Goal: Information Seeking & Learning: Learn about a topic

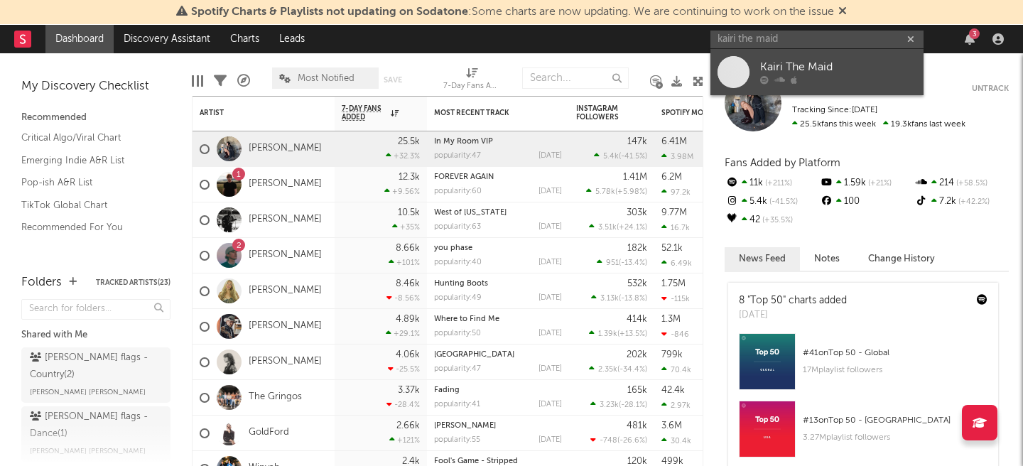
type input "kairi the maid"
click at [790, 64] on div "Kairi The Maid" at bounding box center [838, 67] width 156 height 17
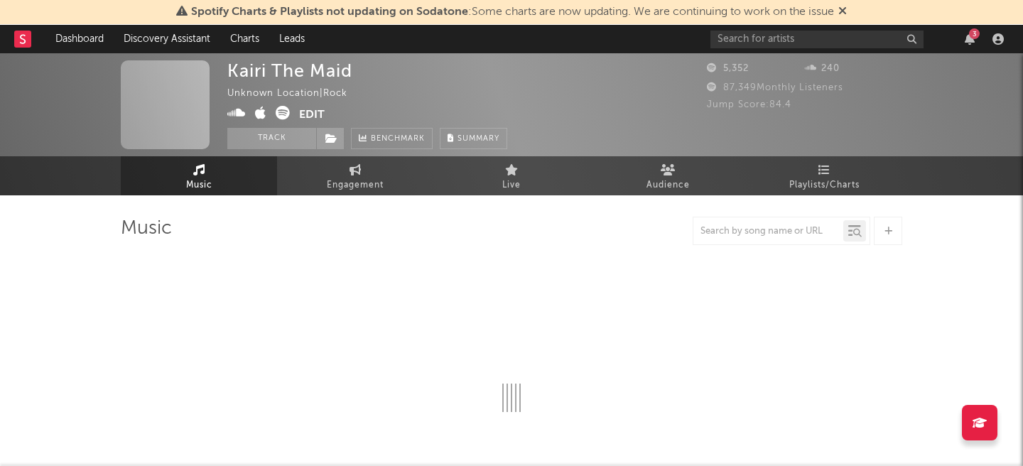
select select "1w"
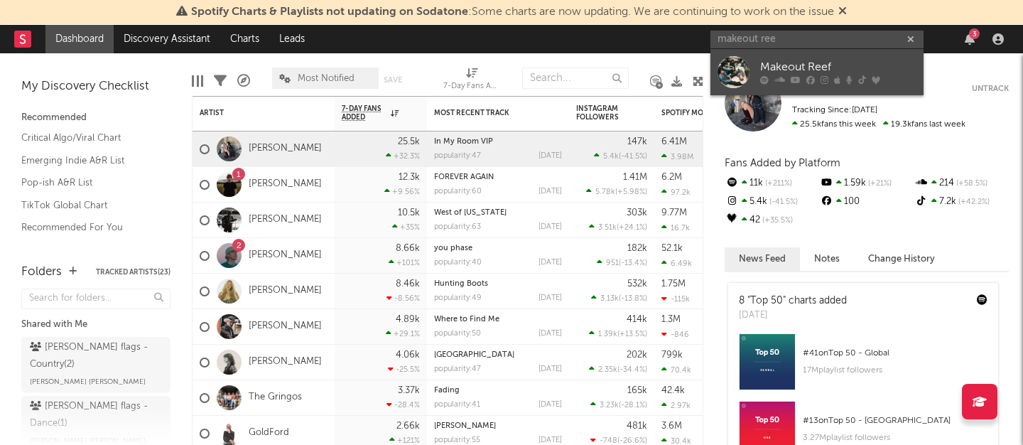
type input "makeout ree"
click at [847, 72] on div "Makeout Reef" at bounding box center [838, 67] width 156 height 17
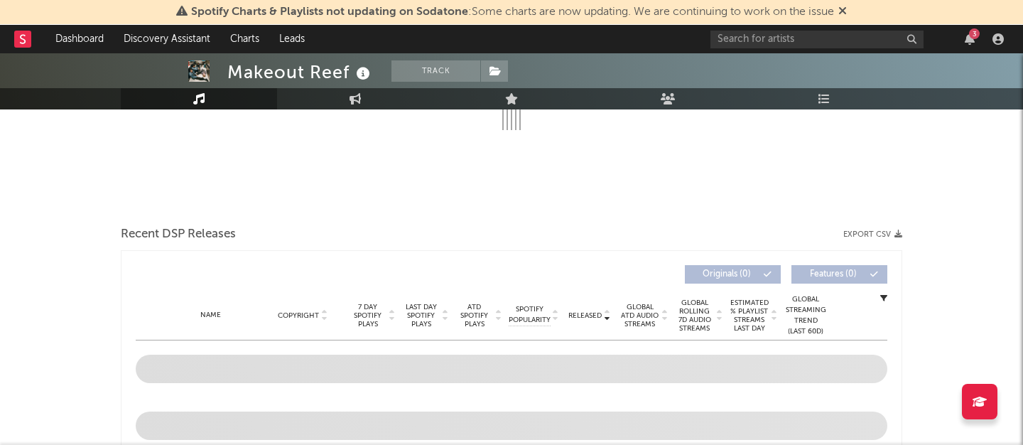
select select "6m"
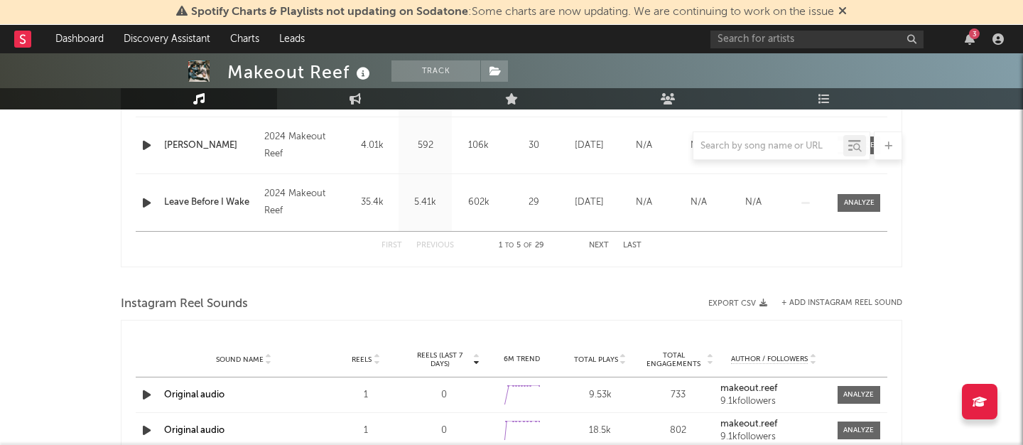
scroll to position [739, 0]
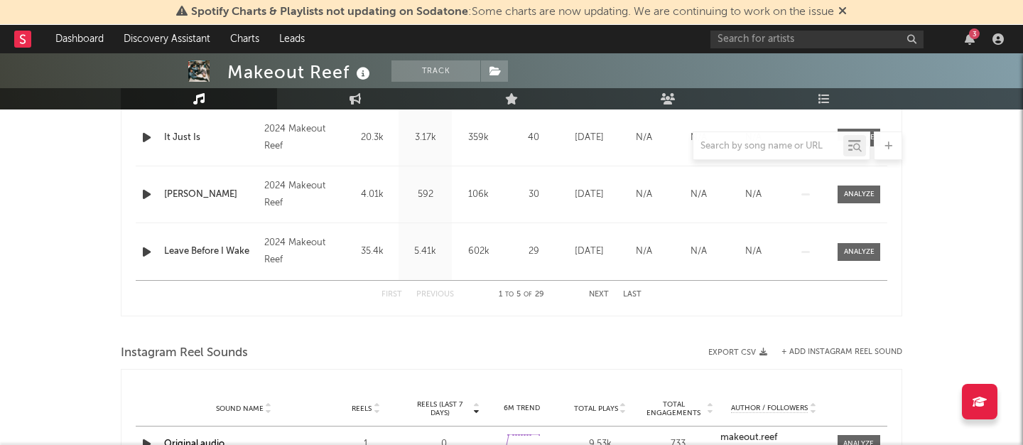
click at [601, 291] on button "Next" at bounding box center [599, 294] width 20 height 8
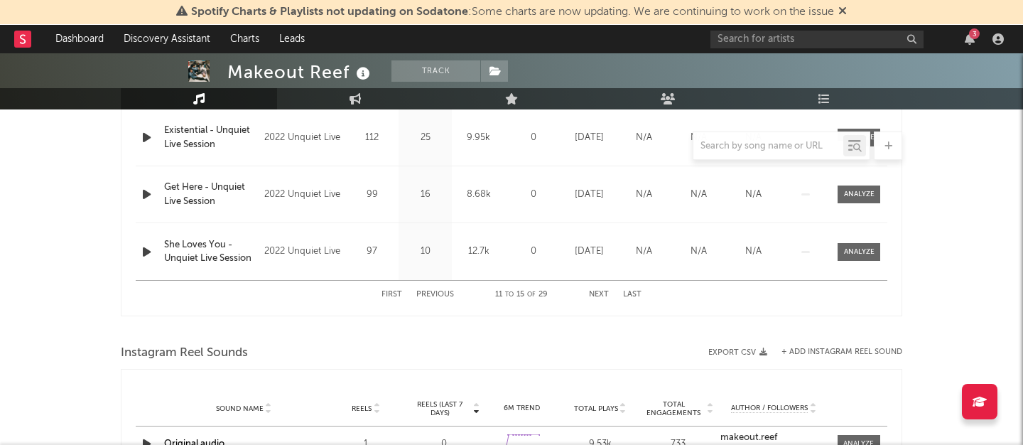
click at [601, 291] on button "Next" at bounding box center [599, 294] width 20 height 8
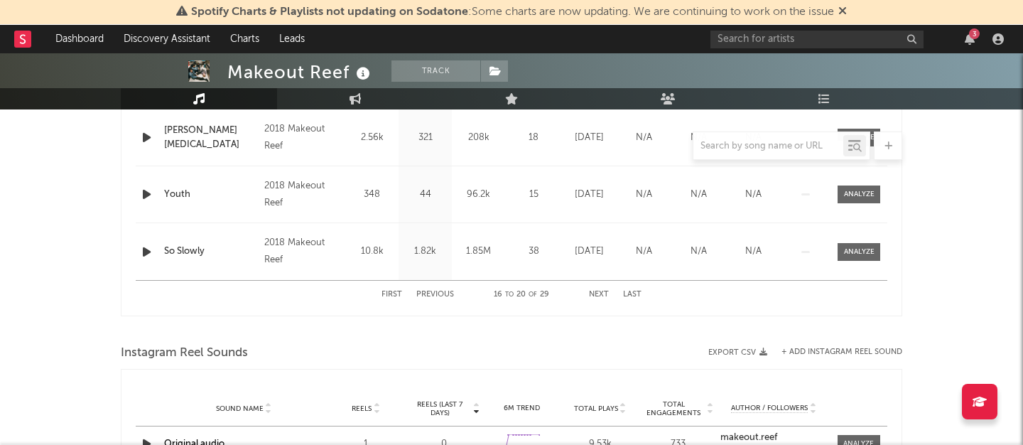
click at [601, 291] on button "Next" at bounding box center [599, 294] width 20 height 8
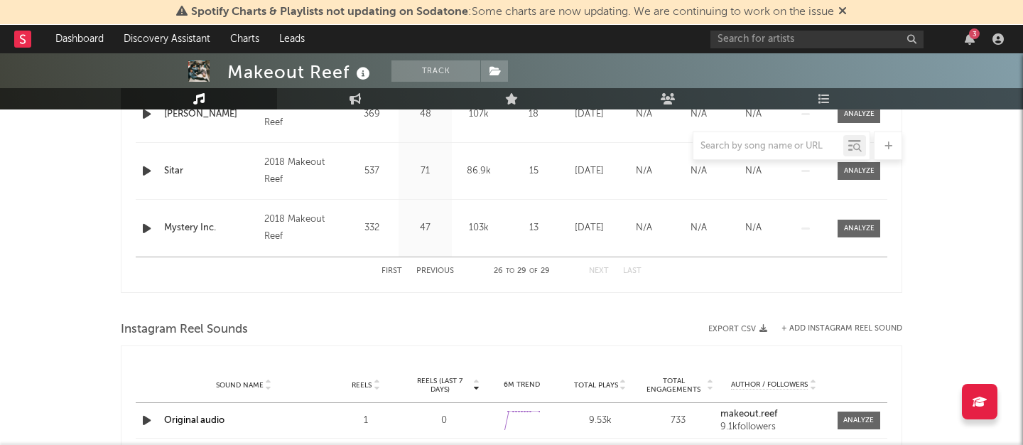
scroll to position [668, 0]
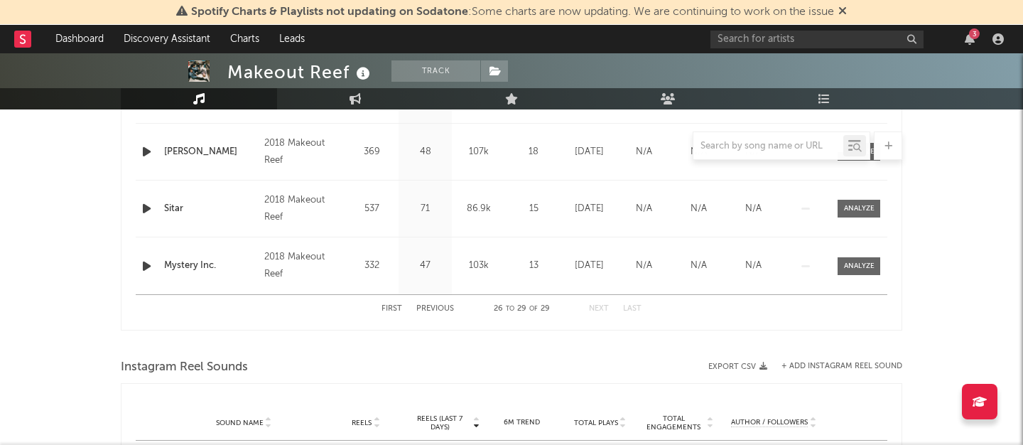
click at [387, 305] on button "First" at bounding box center [391, 309] width 21 height 8
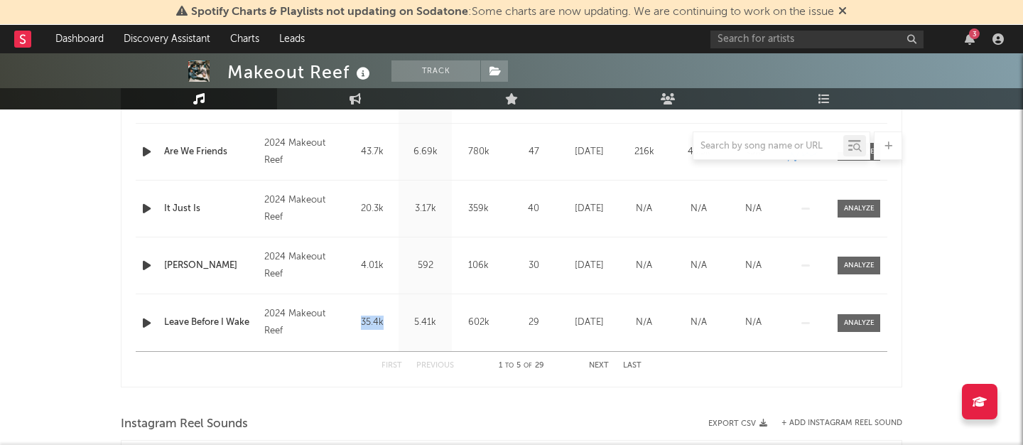
click at [387, 305] on div "Name Leave Before I Wake Copyright 2024 Makeout Reef Label Makeout Reef Album N…" at bounding box center [511, 322] width 751 height 57
click at [2, 238] on div "Makeout Reef Track United States | Alternative Edit Track Benchmark Summary 20,…" at bounding box center [511, 287] width 1023 height 1803
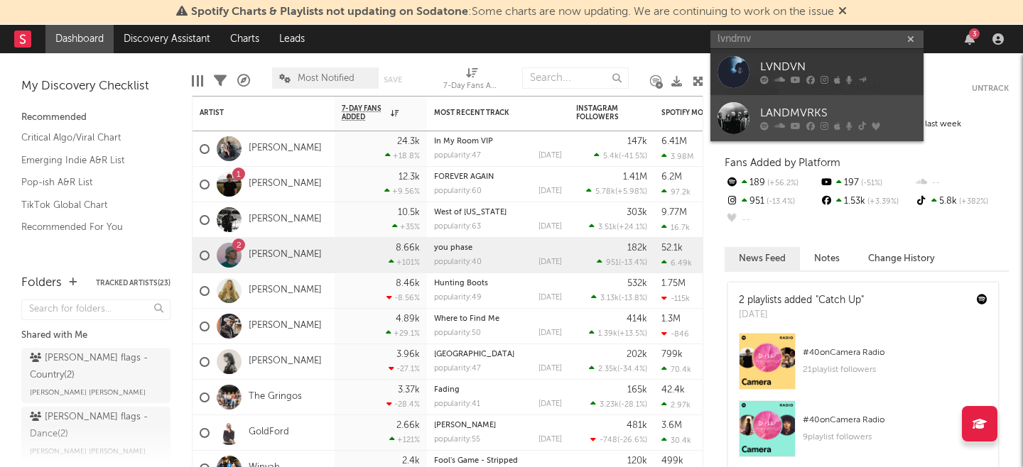
type input "lvndmv"
click at [803, 118] on div "LANDMVRKS" at bounding box center [838, 113] width 156 height 17
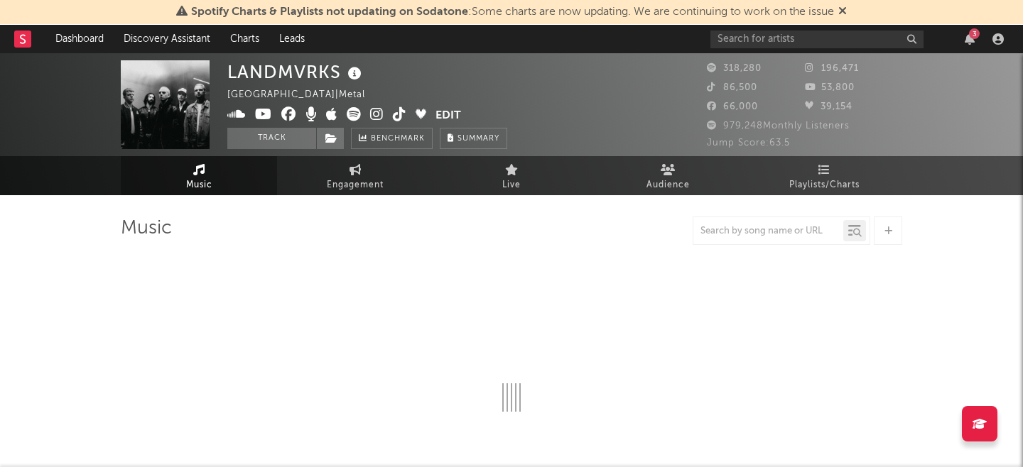
select select "6m"
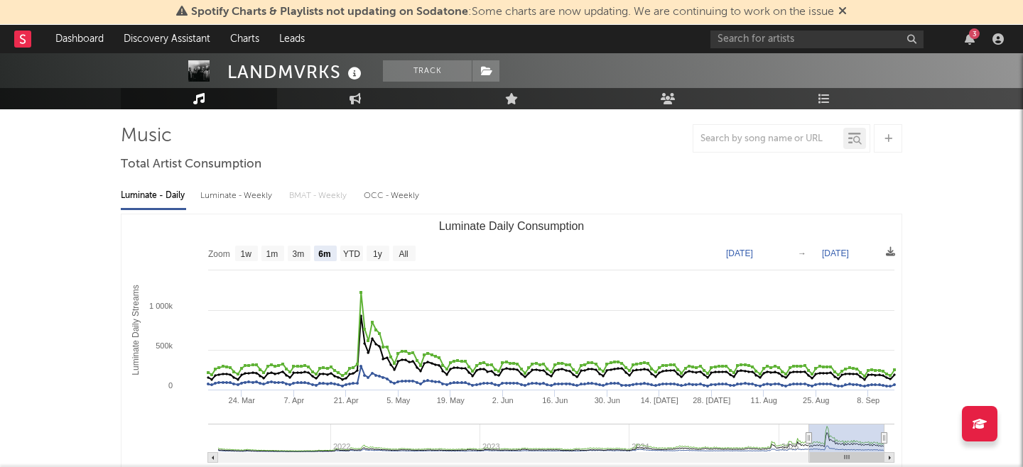
scroll to position [45, 0]
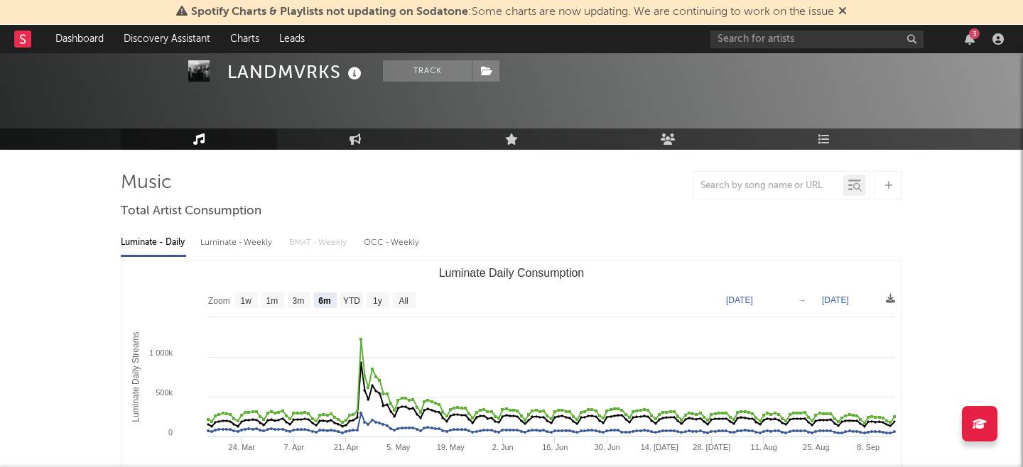
click at [228, 242] on div "Luminate - Weekly" at bounding box center [237, 243] width 75 height 24
select select "6m"
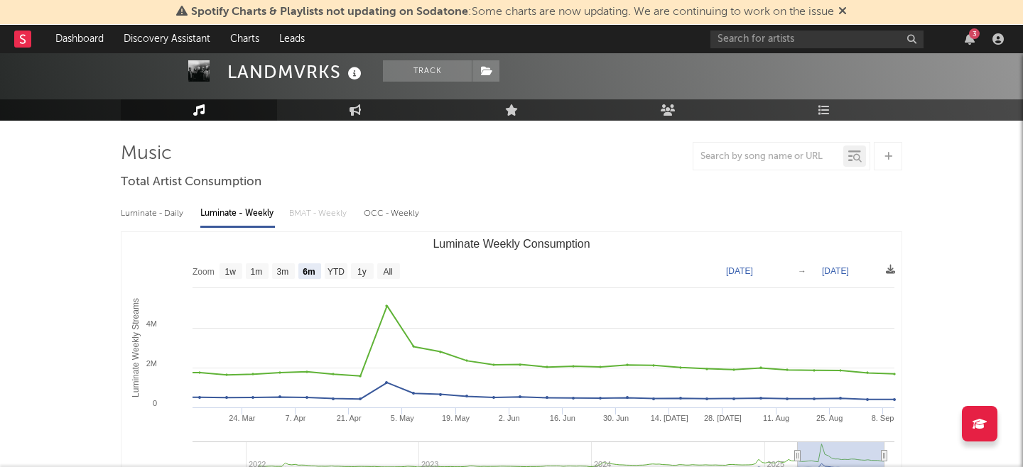
scroll to position [95, 0]
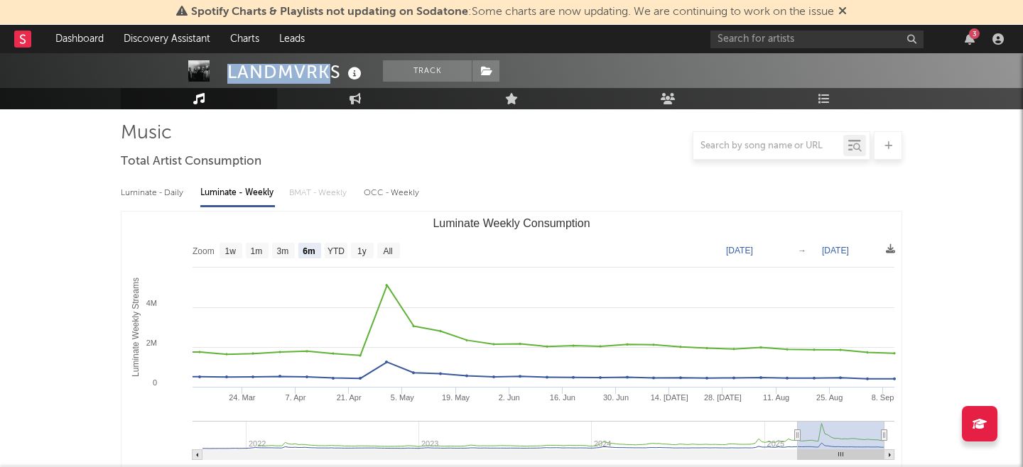
drag, startPoint x: 334, startPoint y: 72, endPoint x: 199, endPoint y: 61, distance: 135.4
click at [199, 61] on div "LANDMVRKS Track [GEOGRAPHIC_DATA] | Metal Edit Track Benchmark Summary 318,280 …" at bounding box center [511, 18] width 1023 height 103
drag, startPoint x: 337, startPoint y: 68, endPoint x: 229, endPoint y: 72, distance: 108.0
click at [229, 72] on div "LANDMVRKS" at bounding box center [296, 71] width 138 height 23
copy div "LANDMVRKS"
